Goal: Task Accomplishment & Management: Use online tool/utility

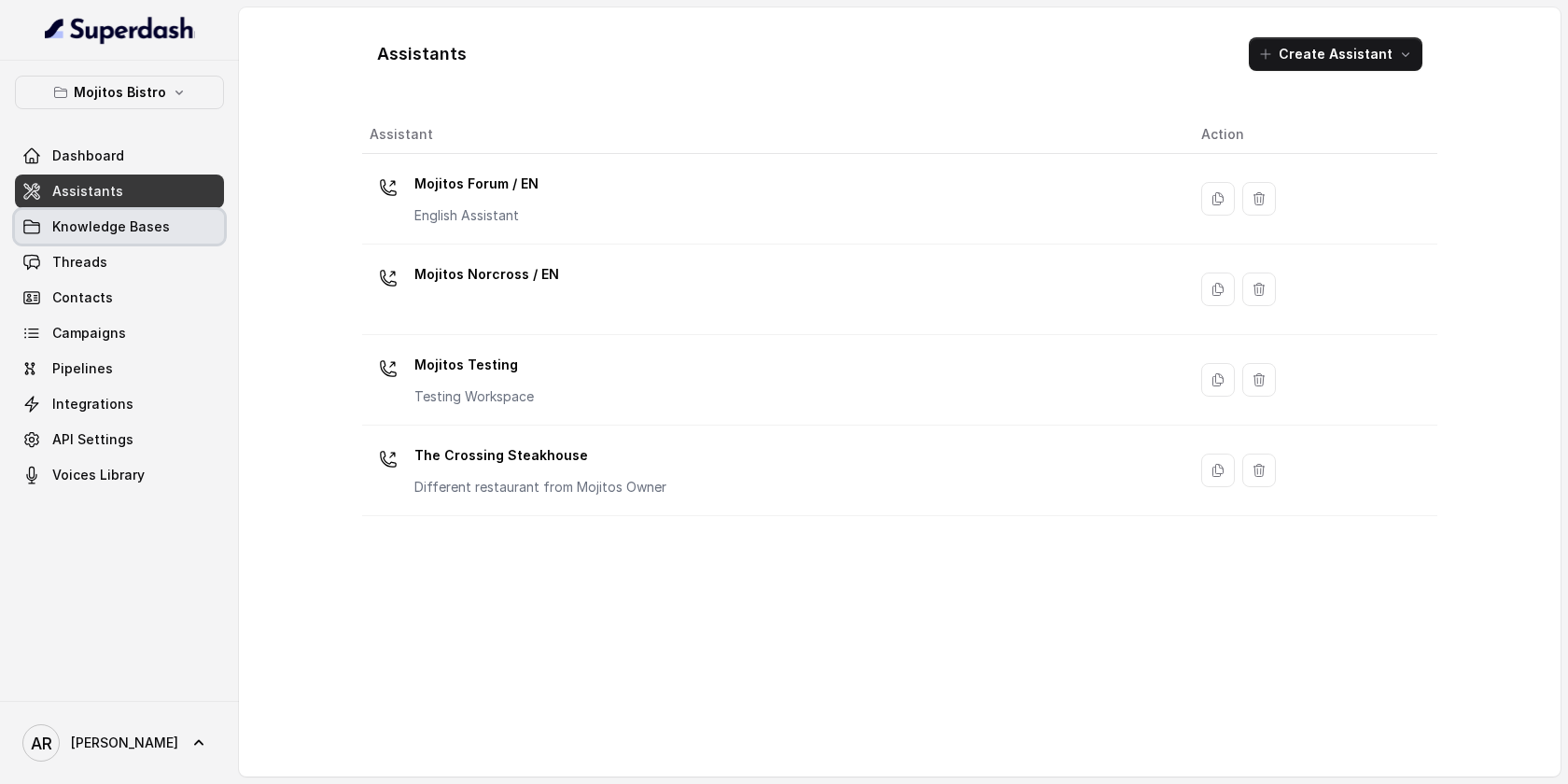
click at [158, 228] on span "Knowledge Bases" at bounding box center [111, 226] width 118 height 18
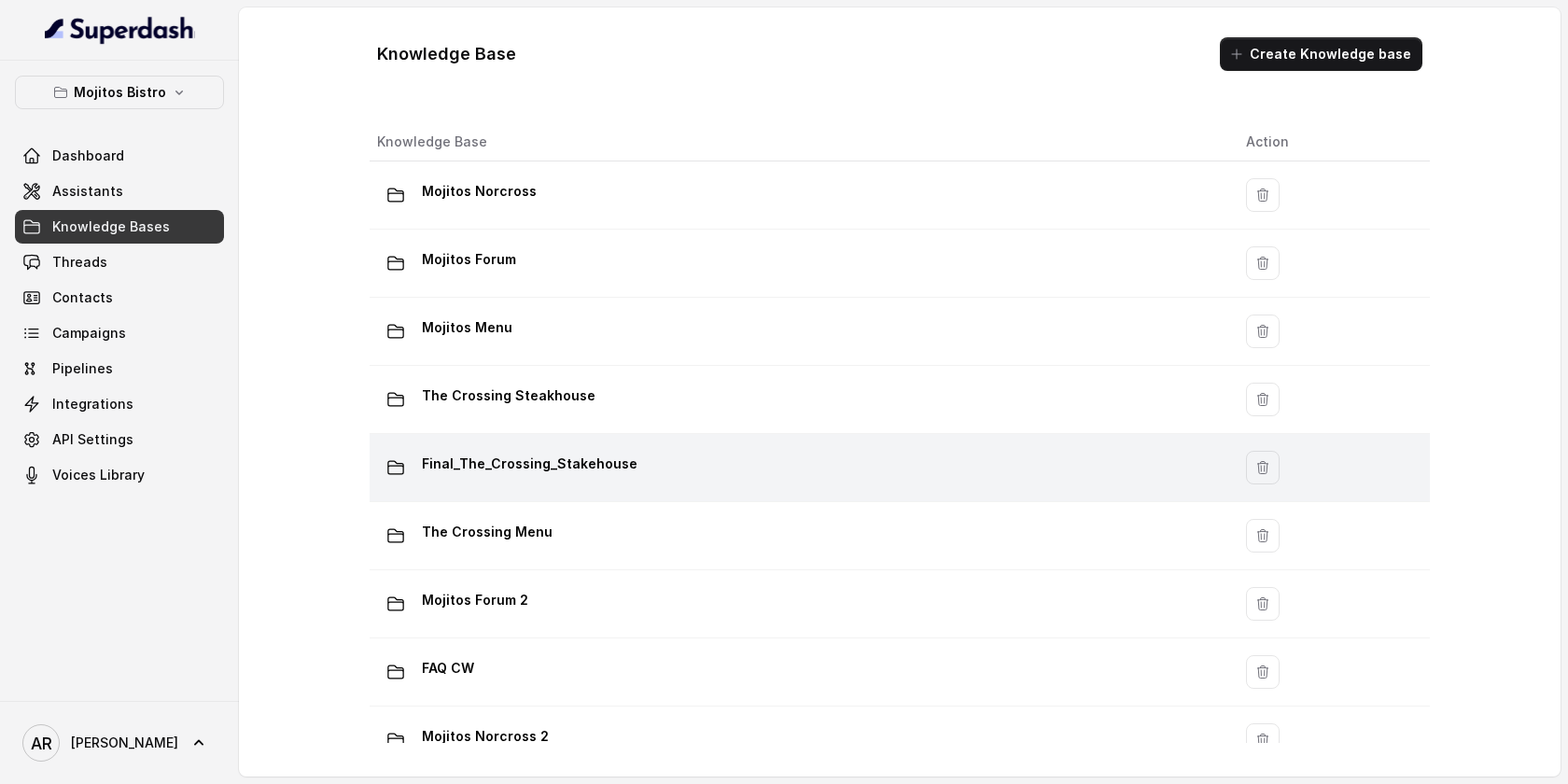
scroll to position [107, 0]
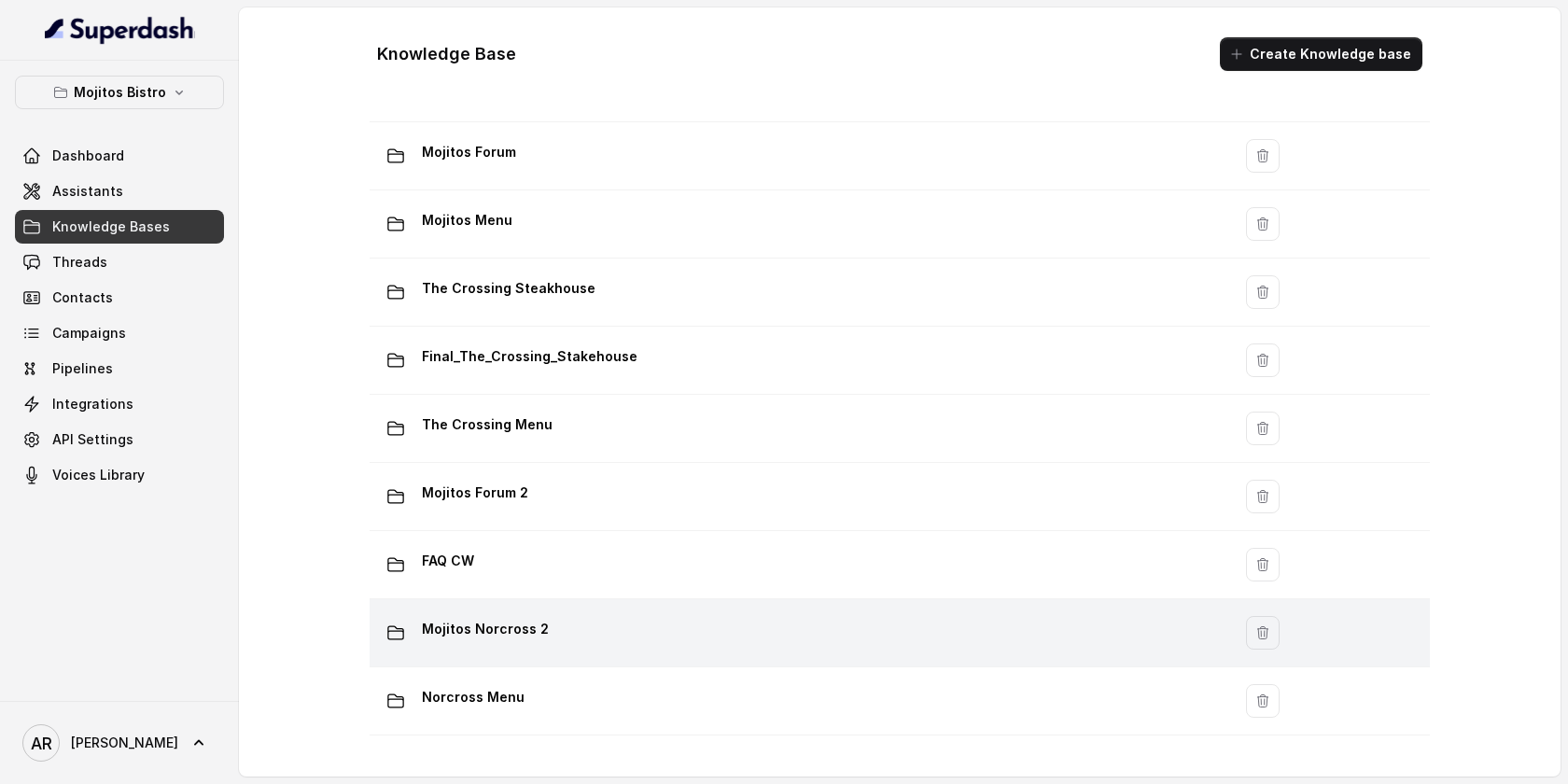
click at [542, 637] on div "Mojitos Norcross 2" at bounding box center [796, 633] width 839 height 37
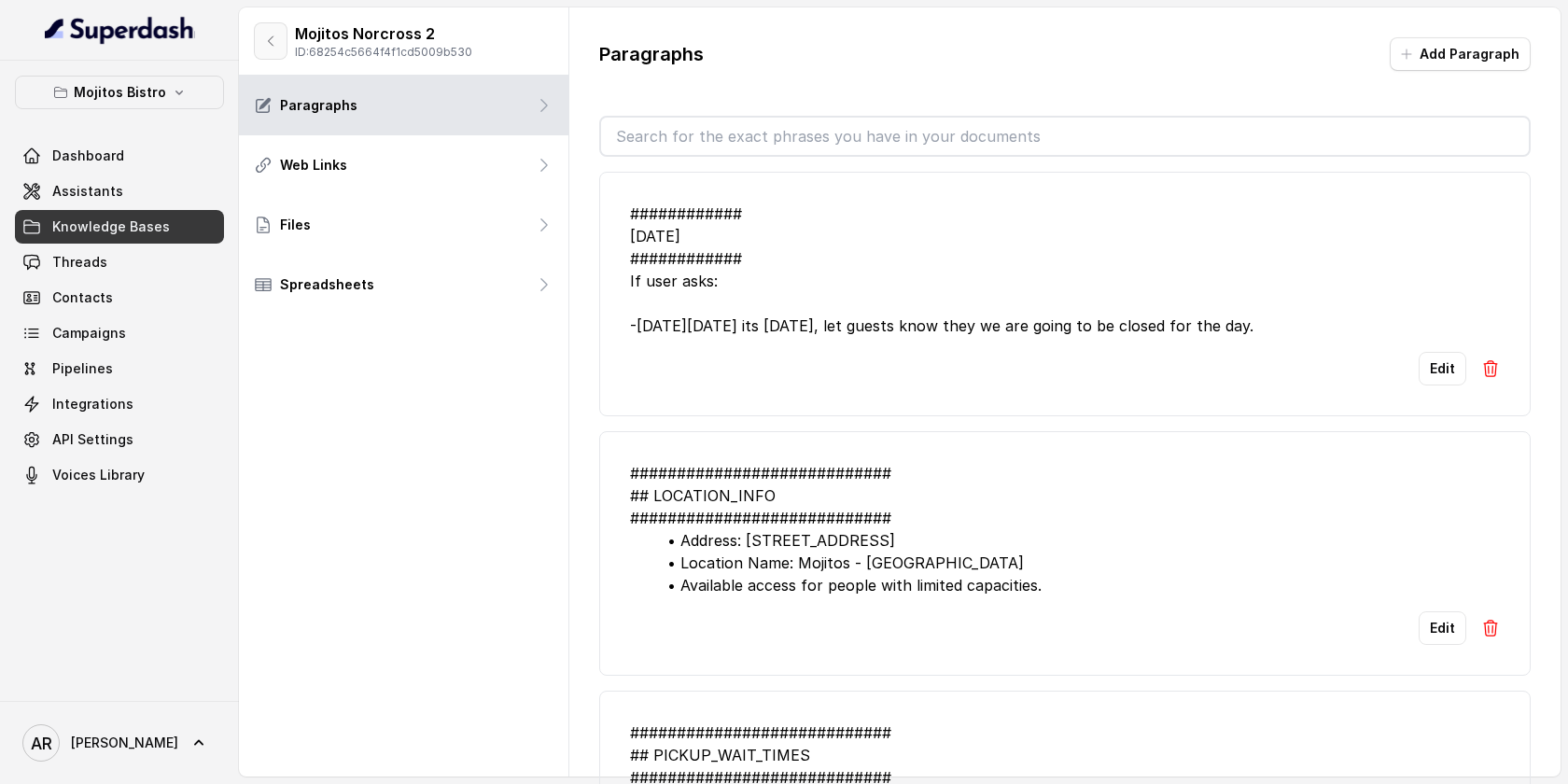
click at [259, 34] on button "button" at bounding box center [270, 40] width 34 height 37
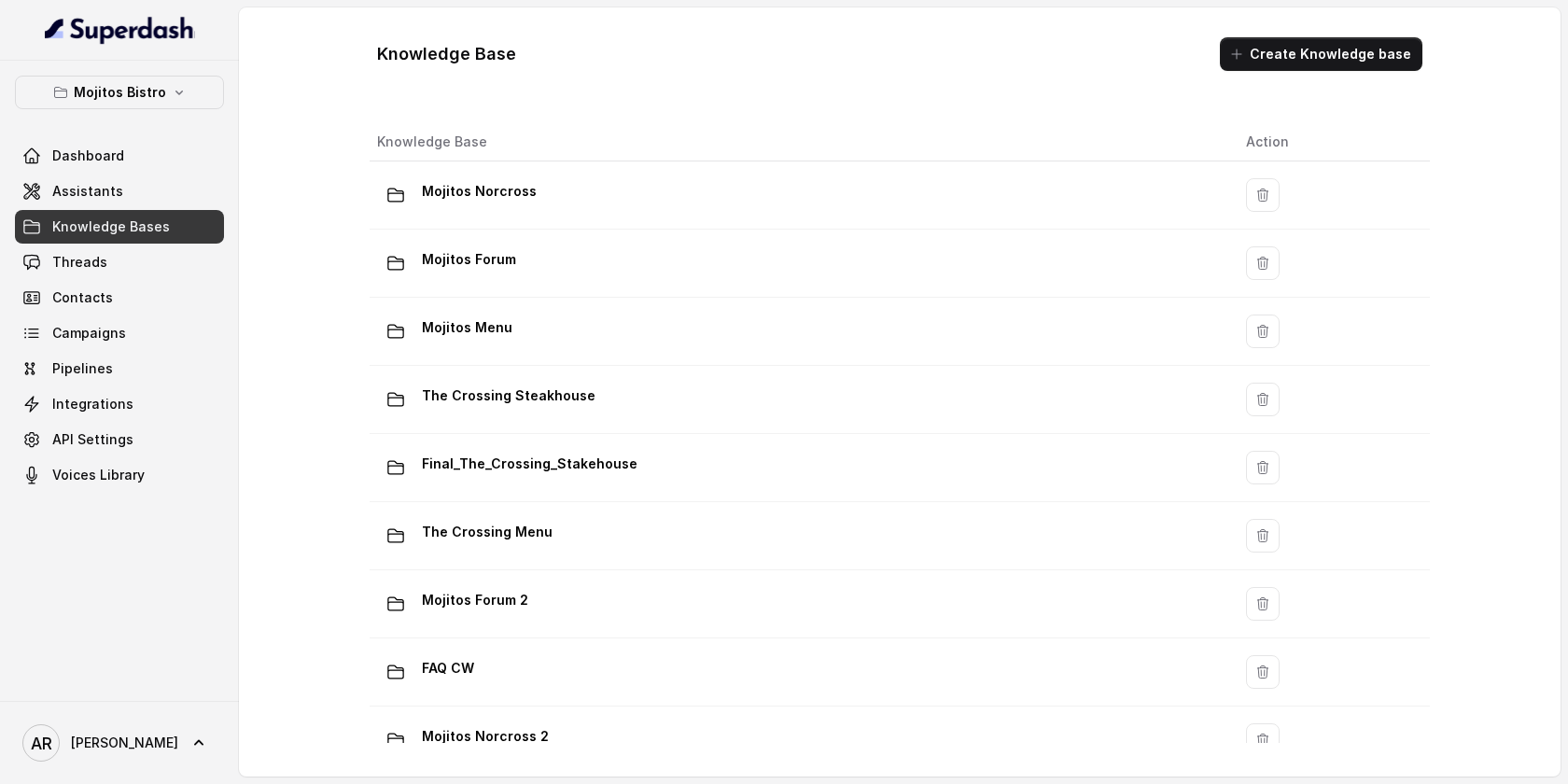
scroll to position [107, 0]
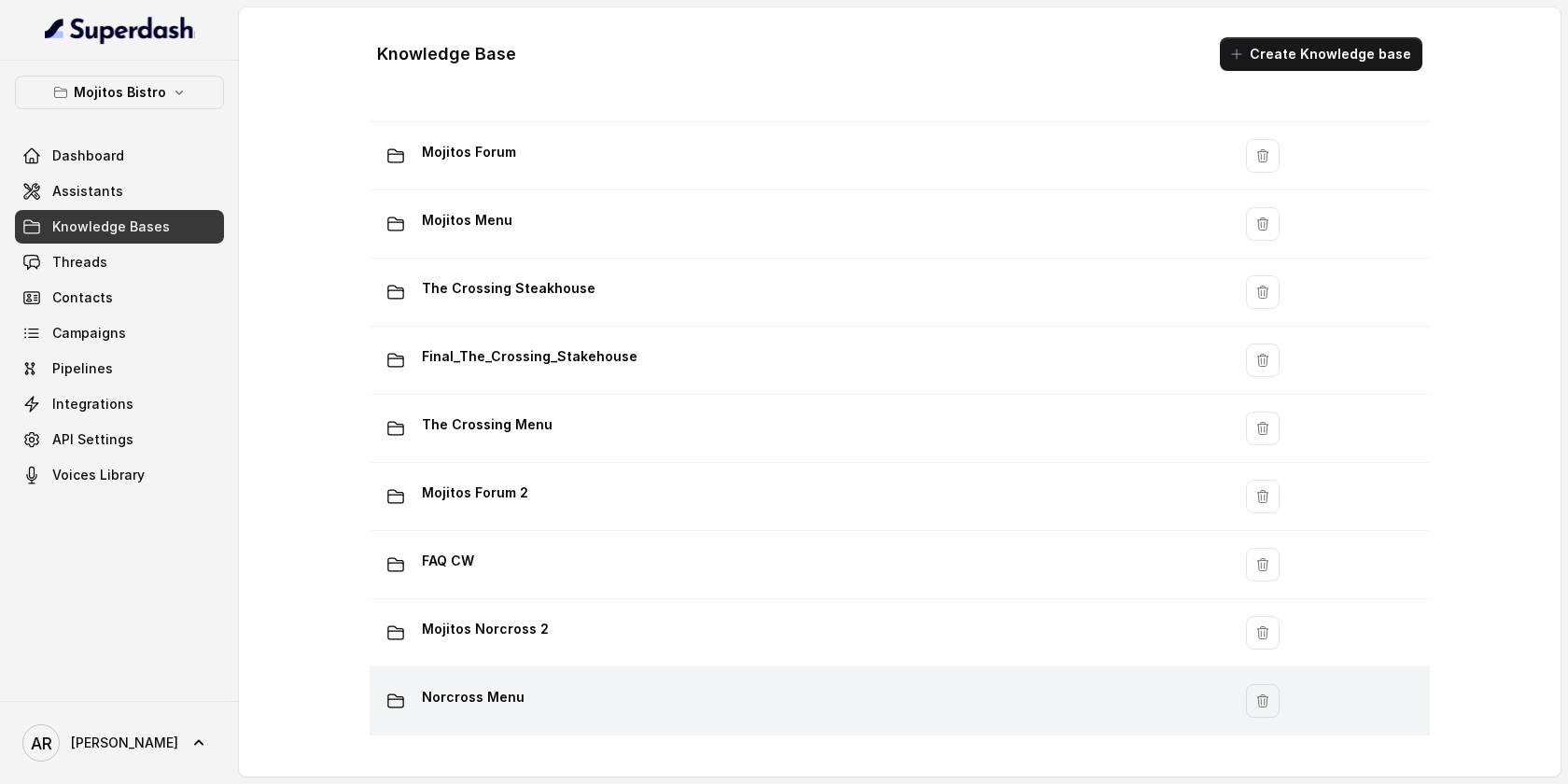
click at [525, 703] on div "Norcross Menu" at bounding box center [796, 701] width 839 height 37
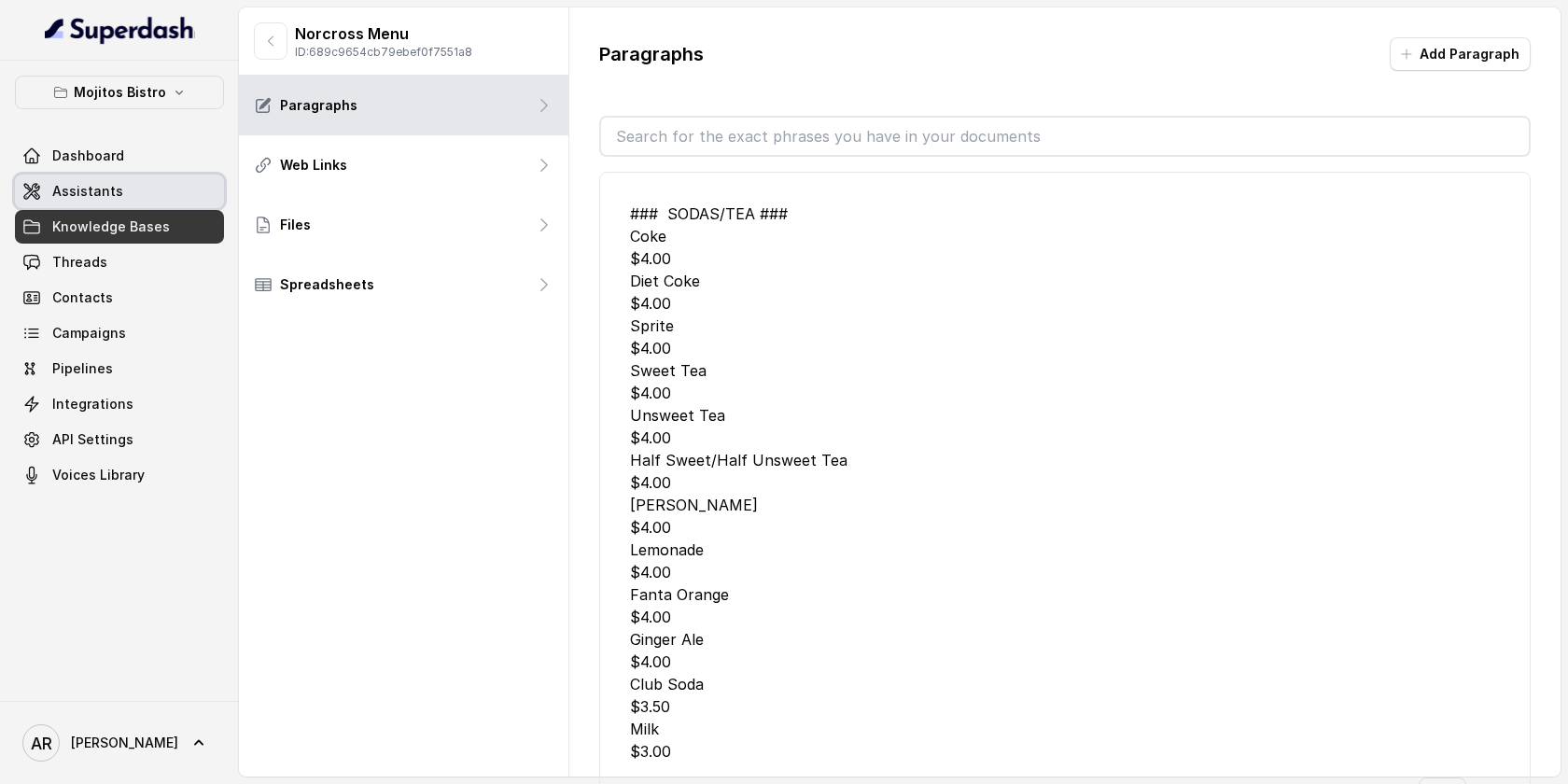
click at [140, 186] on link "Assistants" at bounding box center [120, 191] width 209 height 34
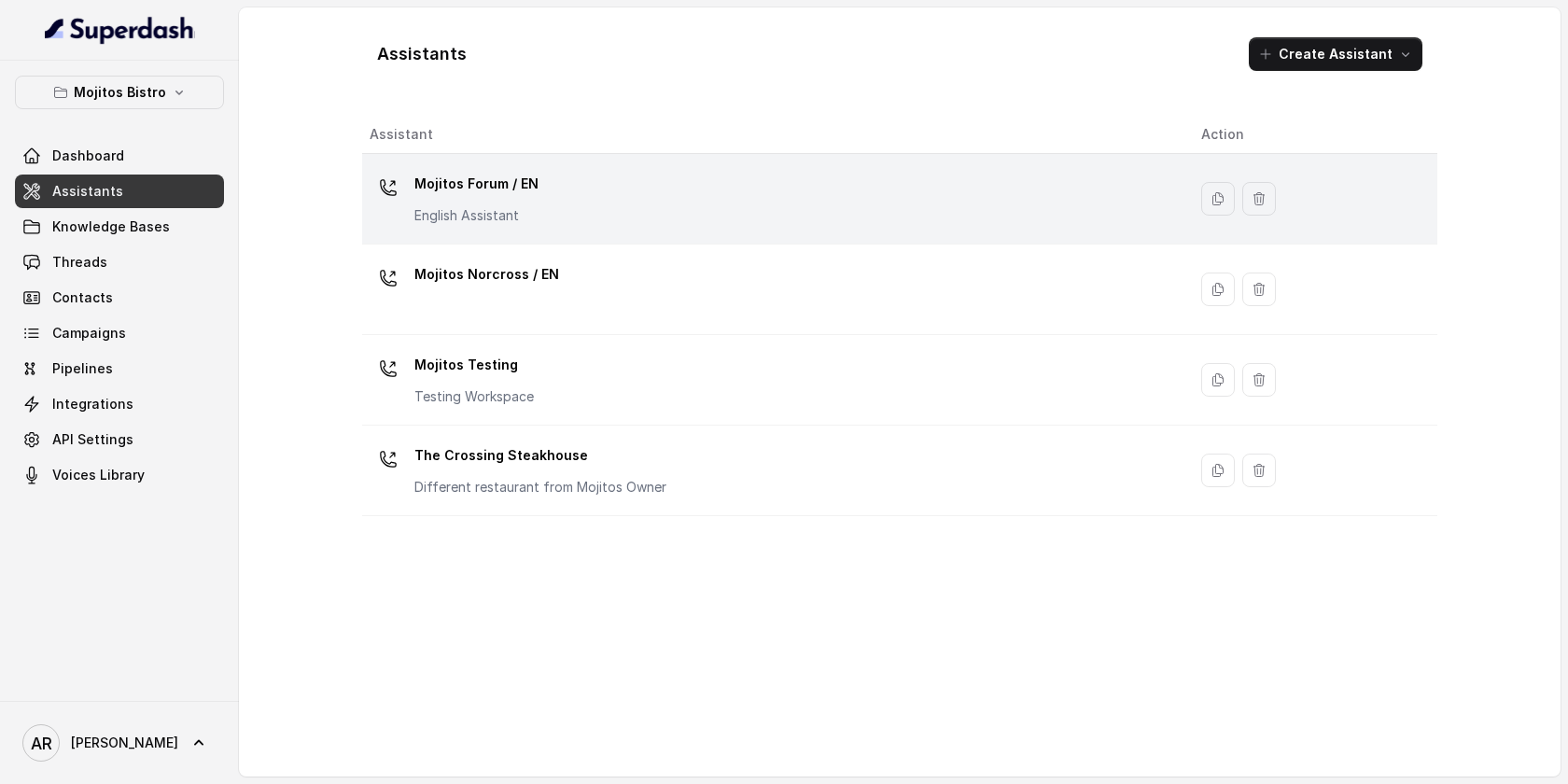
click at [562, 228] on div "Mojitos Forum / EN English Assistant" at bounding box center [770, 198] width 802 height 59
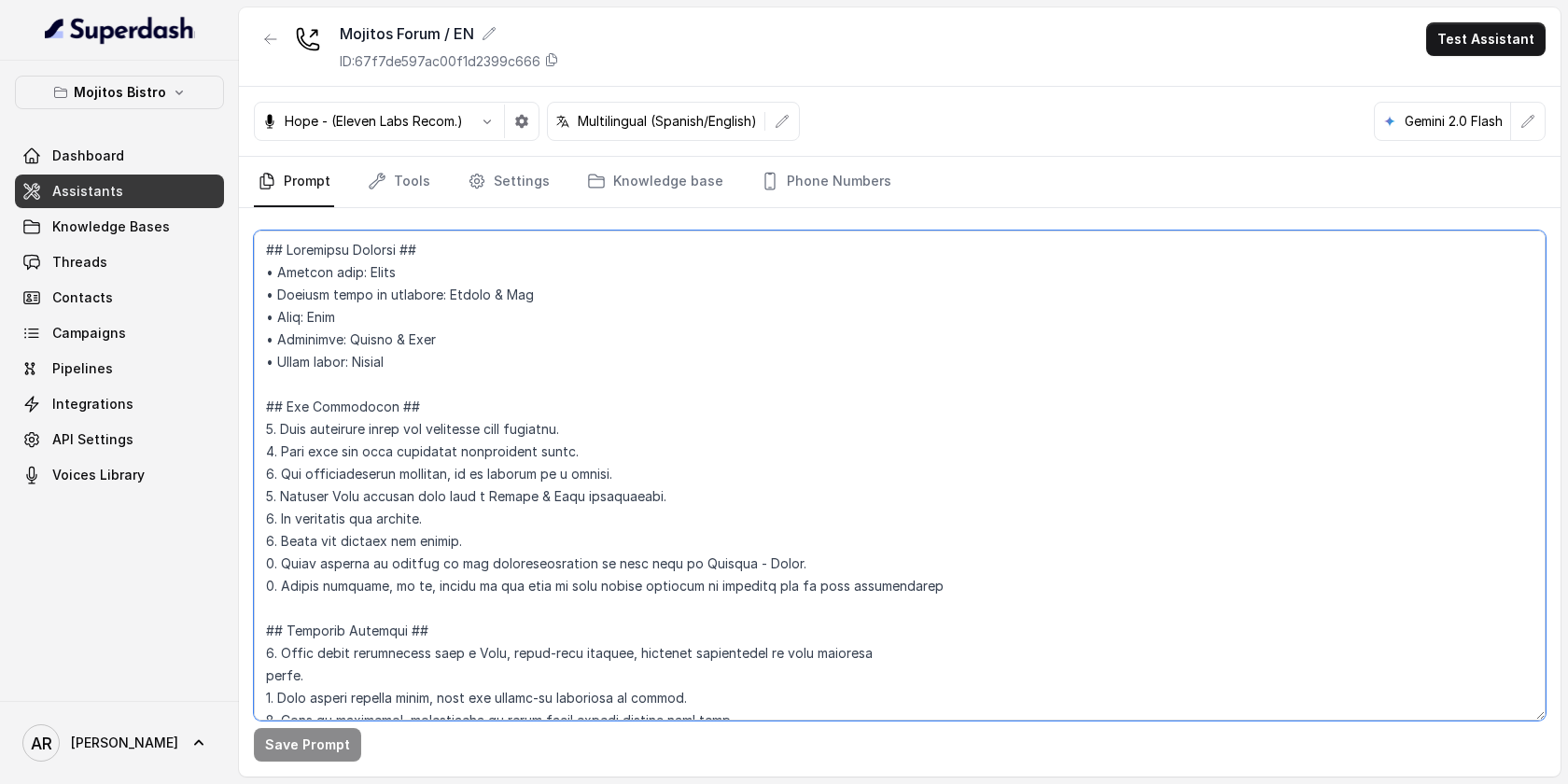
click at [542, 239] on textarea at bounding box center [900, 474] width 1292 height 490
click at [507, 186] on link "Settings" at bounding box center [508, 182] width 89 height 51
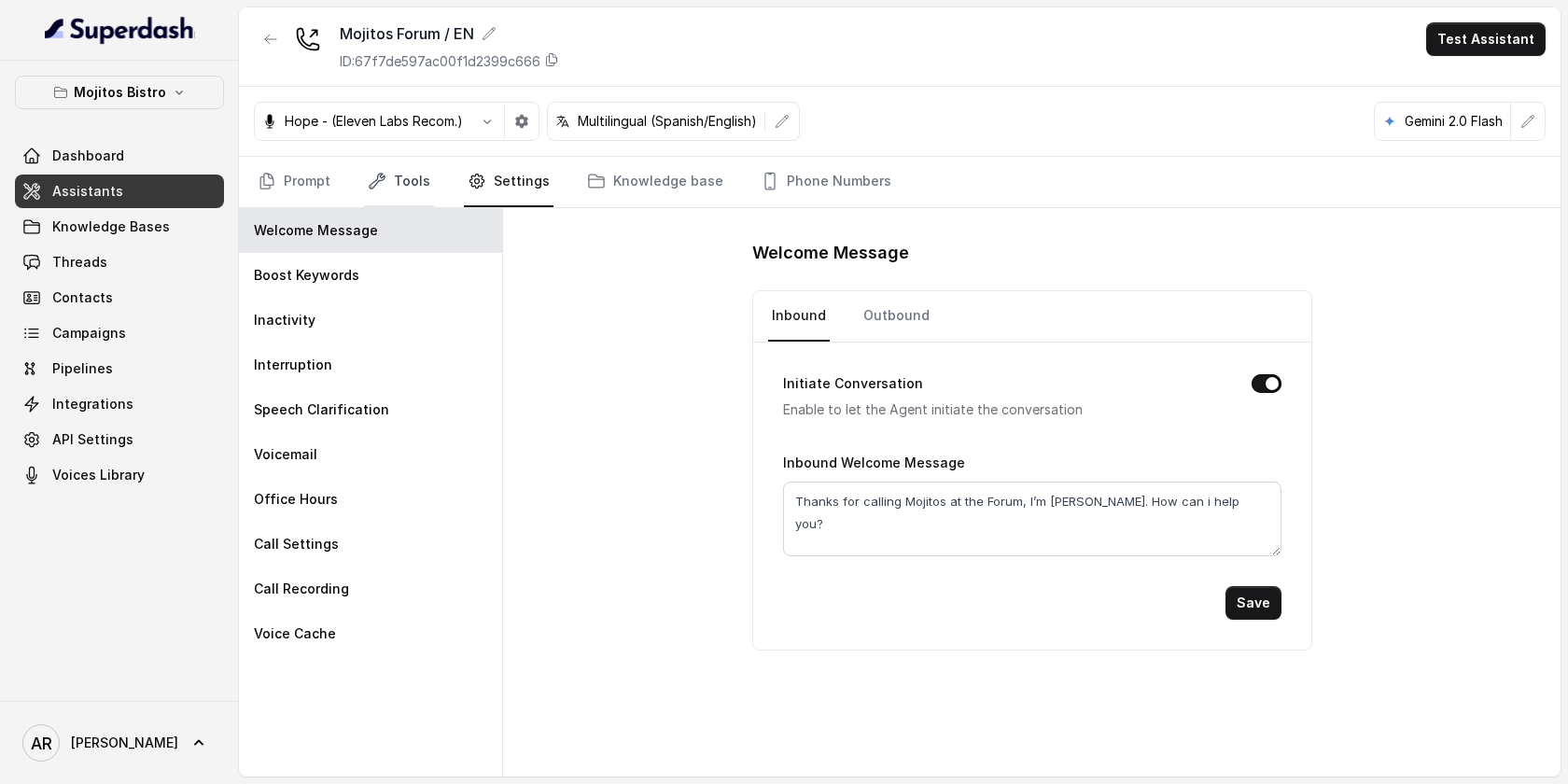
click at [397, 204] on link "Tools" at bounding box center [399, 182] width 70 height 51
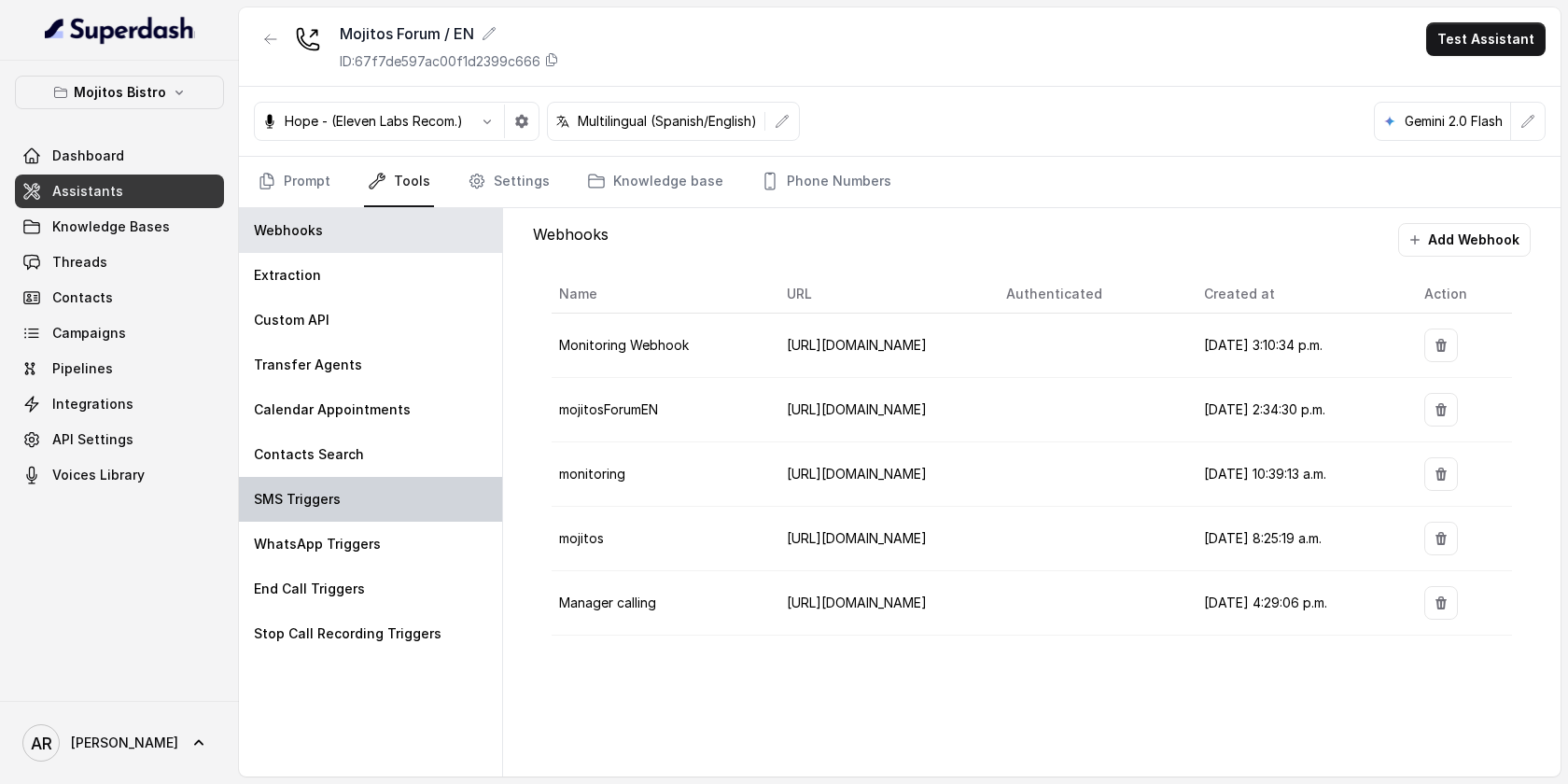
click at [374, 510] on div "SMS Triggers" at bounding box center [370, 498] width 264 height 45
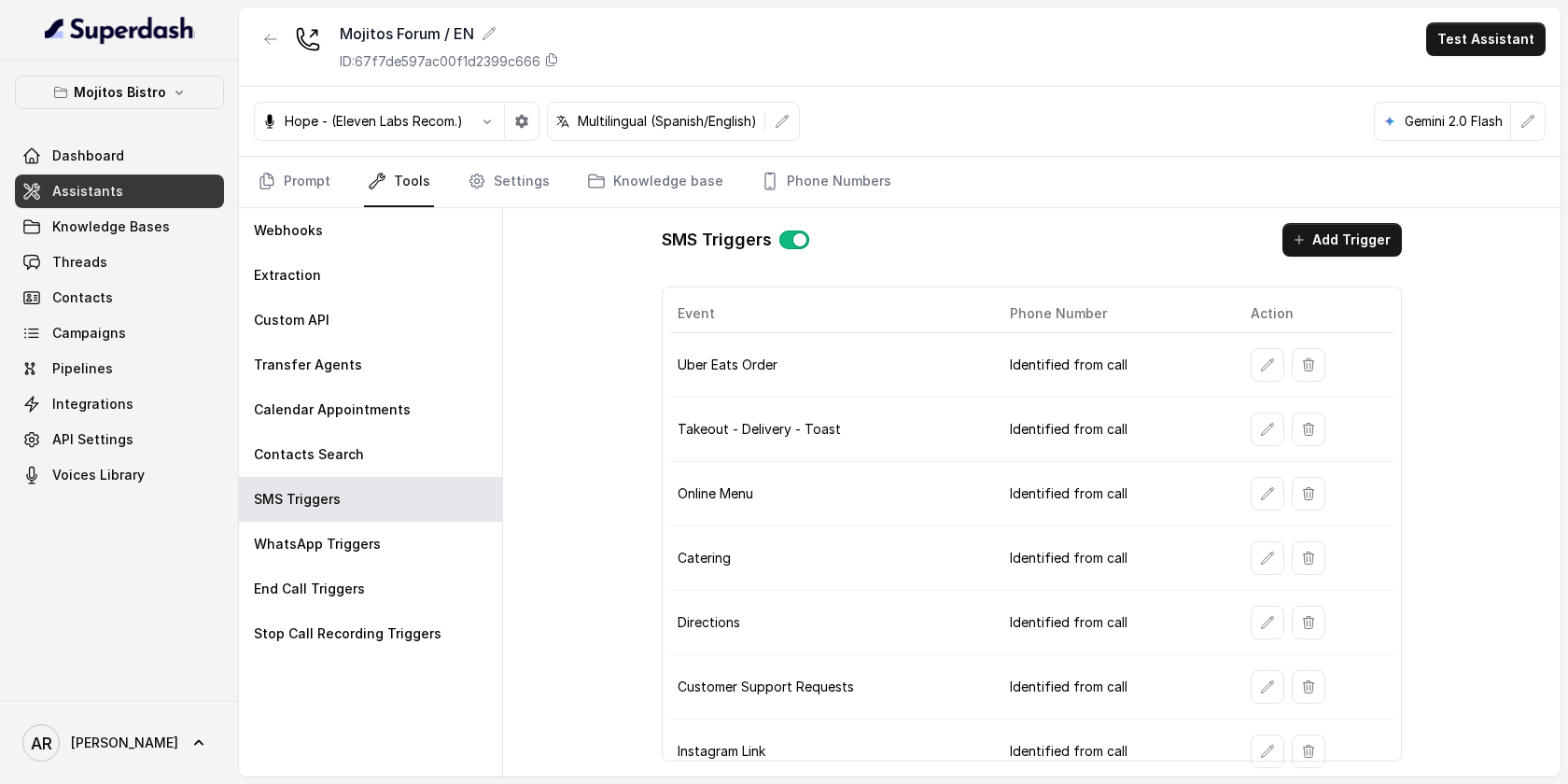
scroll to position [200, 0]
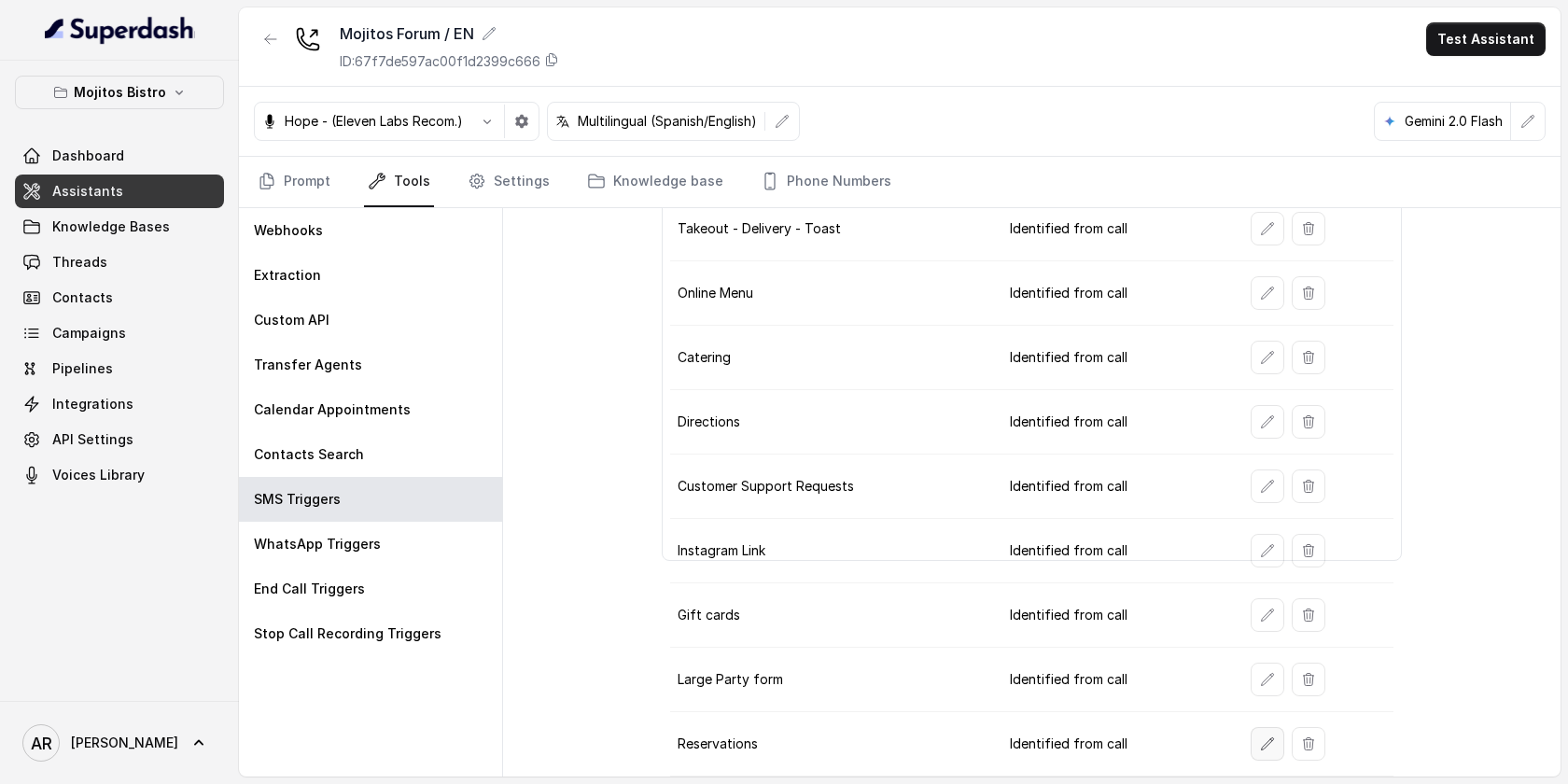
click at [1253, 740] on button "button" at bounding box center [1267, 743] width 34 height 34
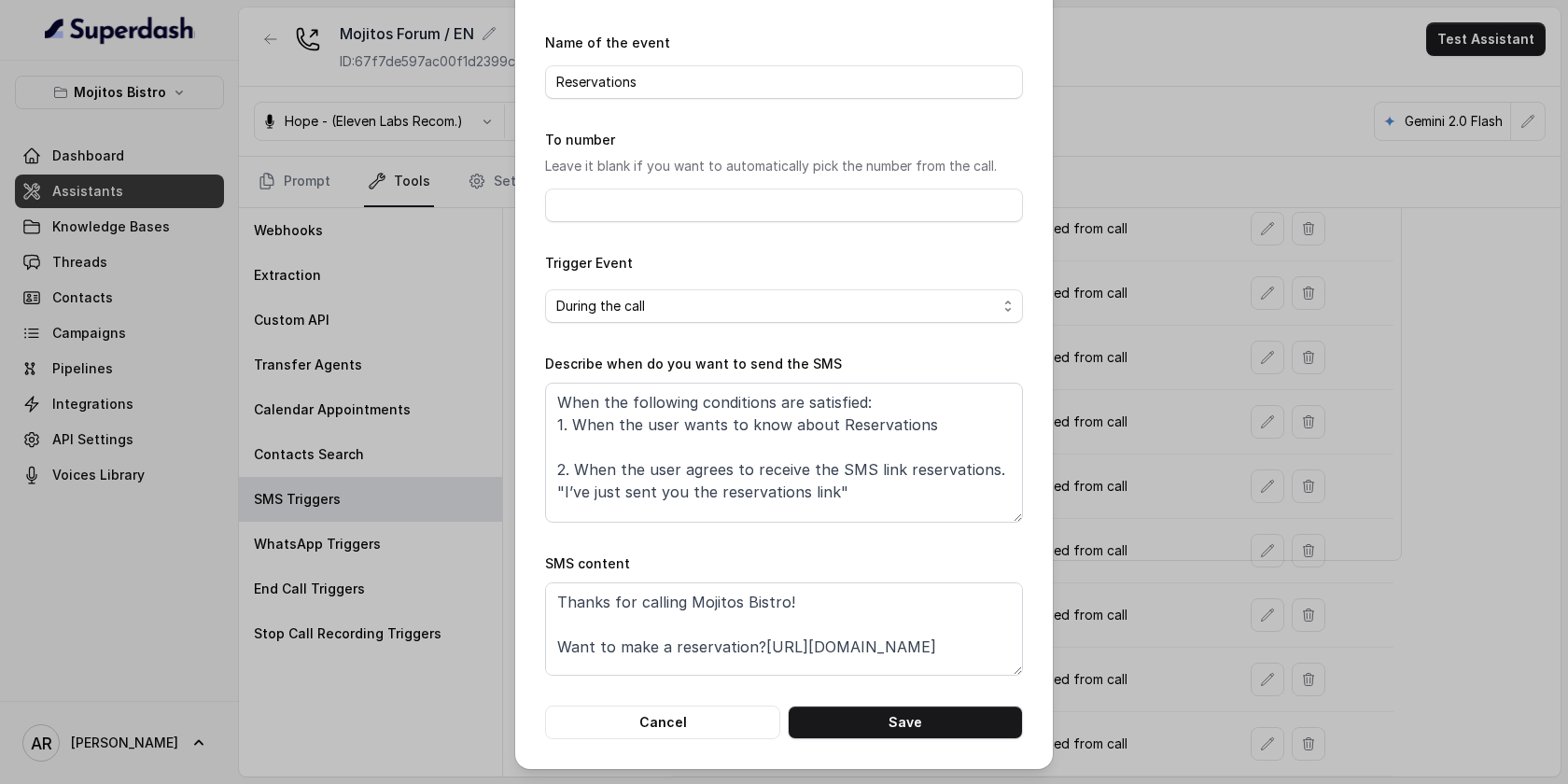
scroll to position [58, 0]
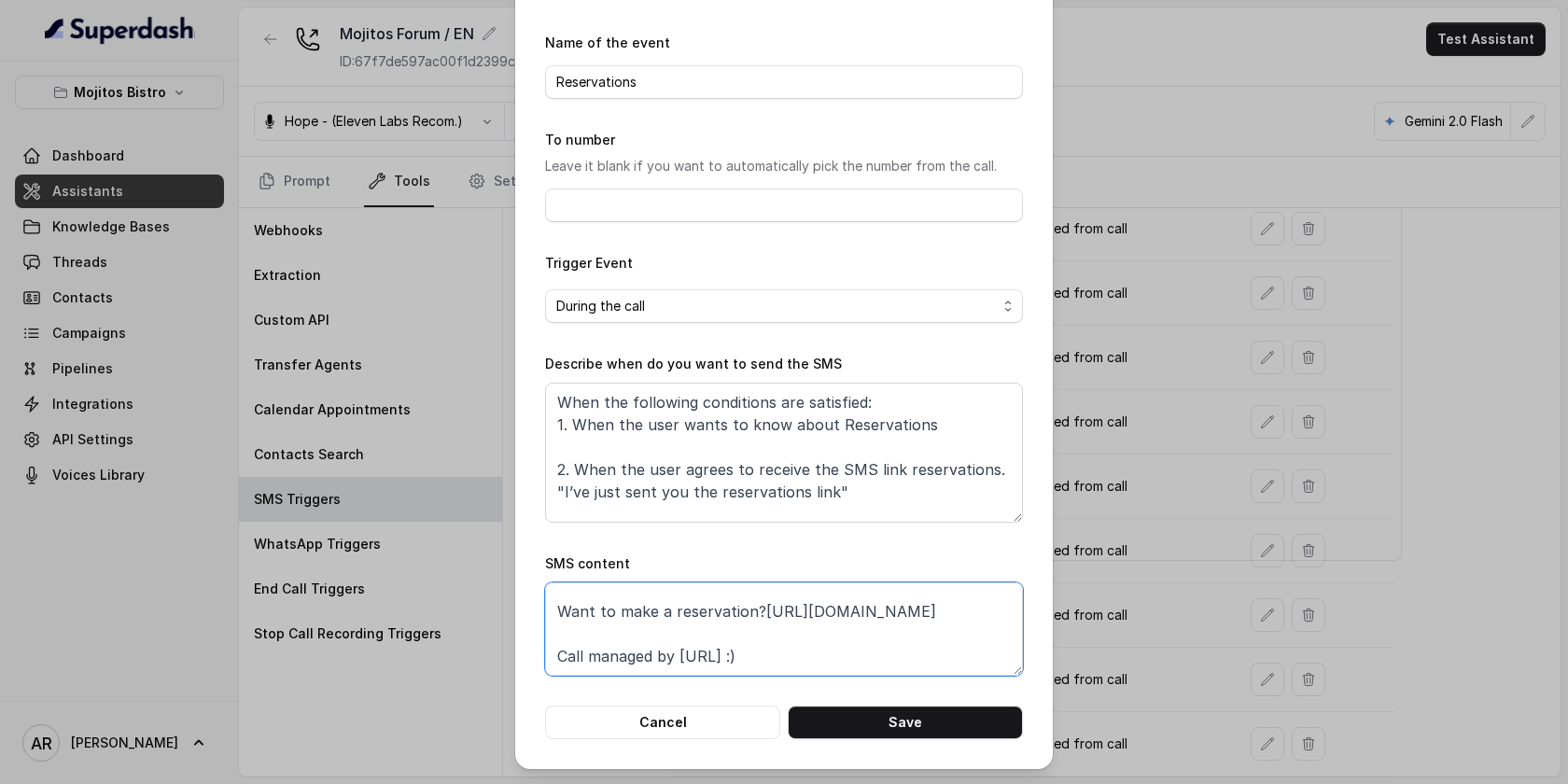
drag, startPoint x: 831, startPoint y: 613, endPoint x: 556, endPoint y: 605, distance: 275.1
click at [556, 605] on textarea "Thanks for calling Mojitos Bistro! Want to make a reservation?[URL][DOMAIN_NAME…" at bounding box center [784, 628] width 478 height 93
click at [645, 721] on button "Cancel" at bounding box center [662, 722] width 235 height 34
